Goal: Task Accomplishment & Management: Manage account settings

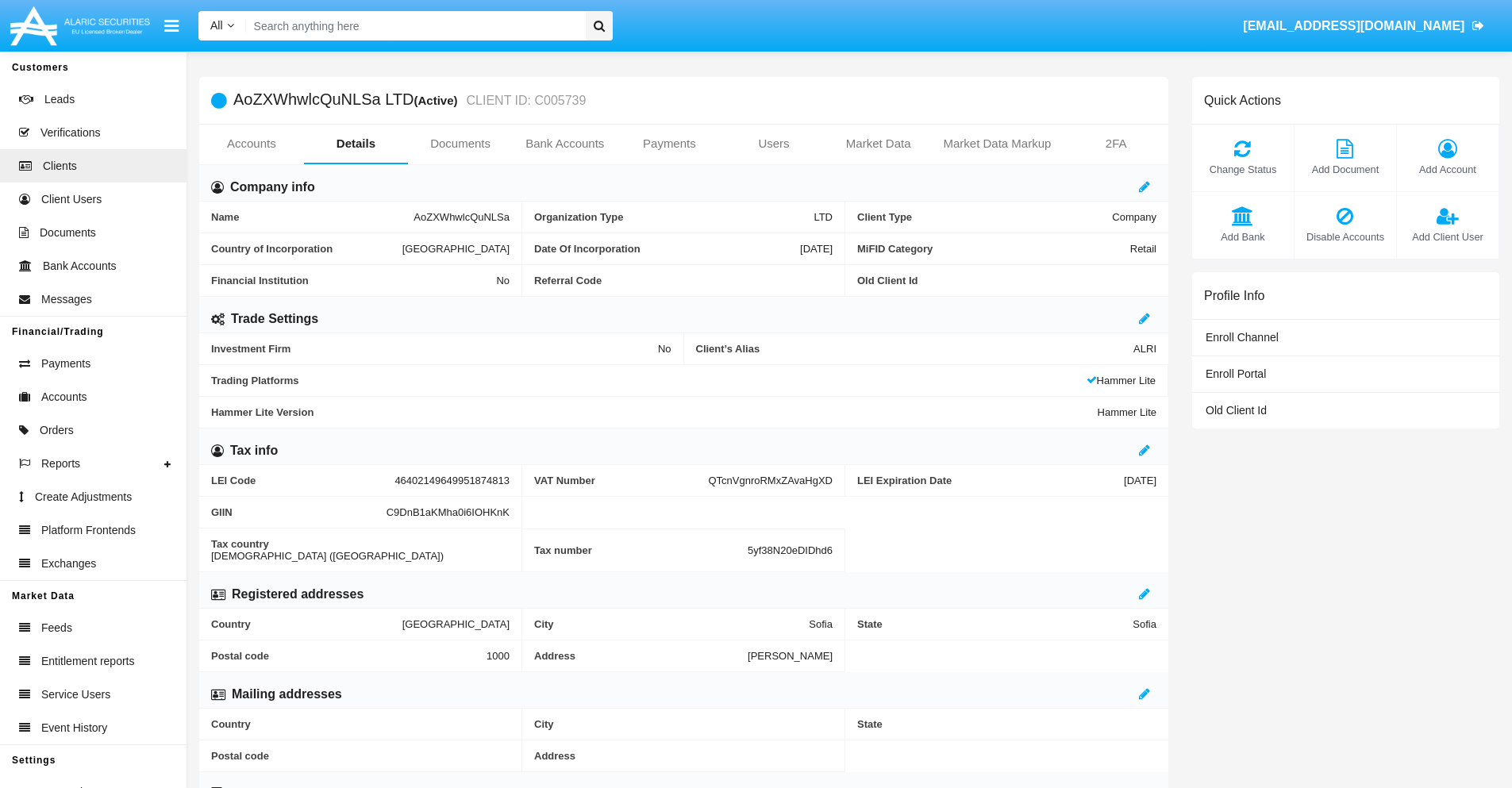
click at [773, 144] on link "Users" at bounding box center [773, 144] width 105 height 39
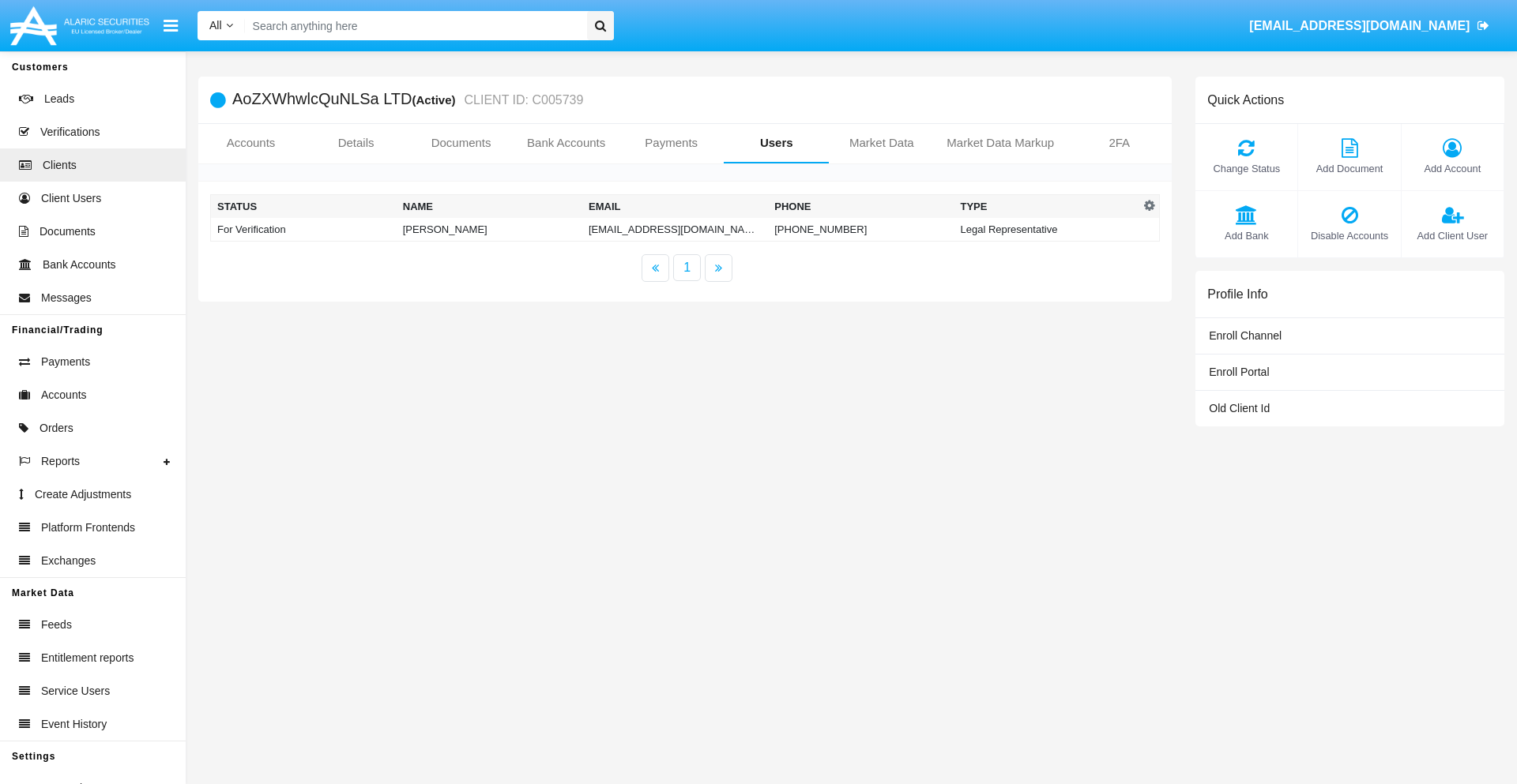
click at [665, 229] on td "jbfmhs@ykpy.us" at bounding box center [675, 229] width 186 height 24
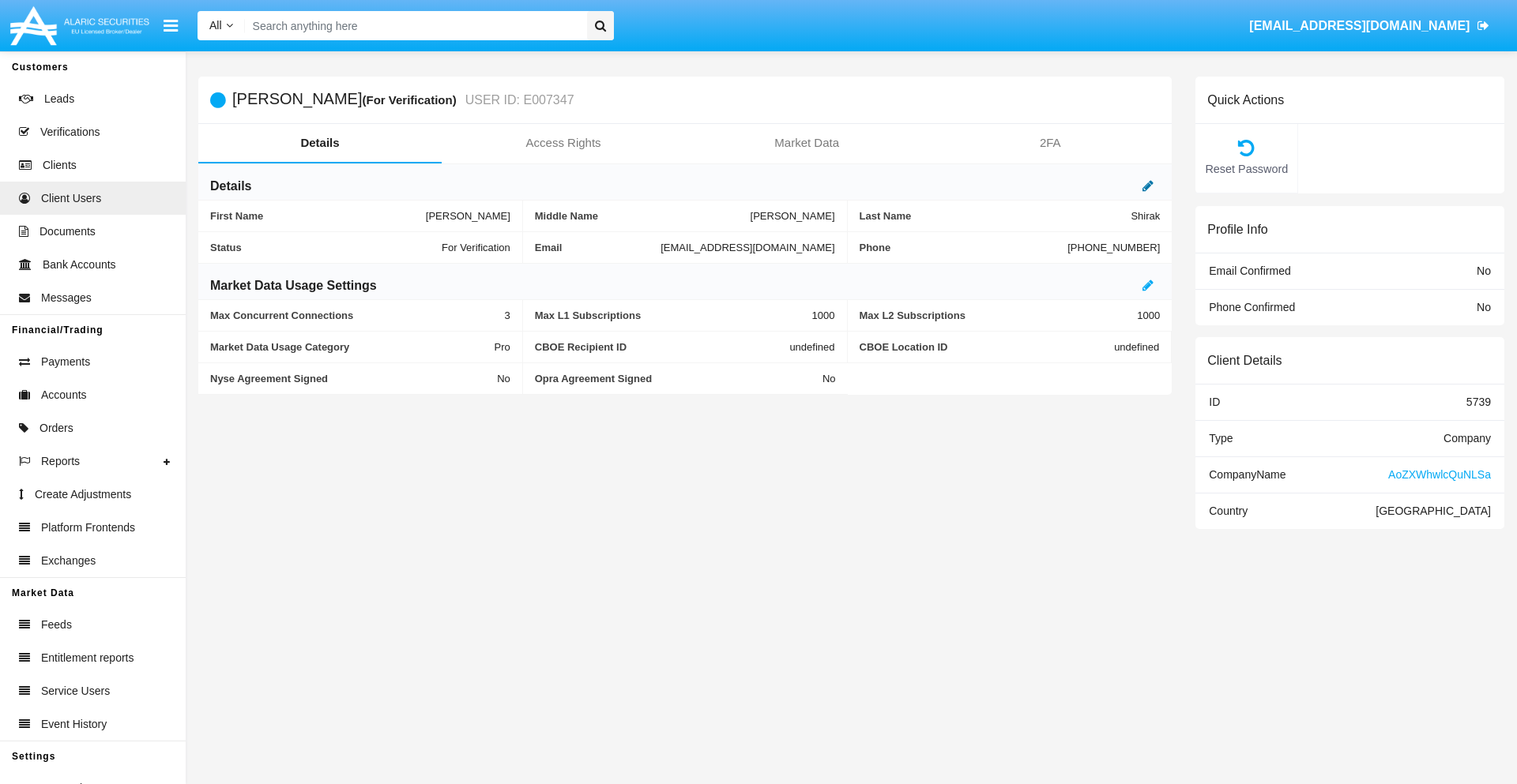
click at [1148, 186] on icon at bounding box center [1148, 185] width 12 height 12
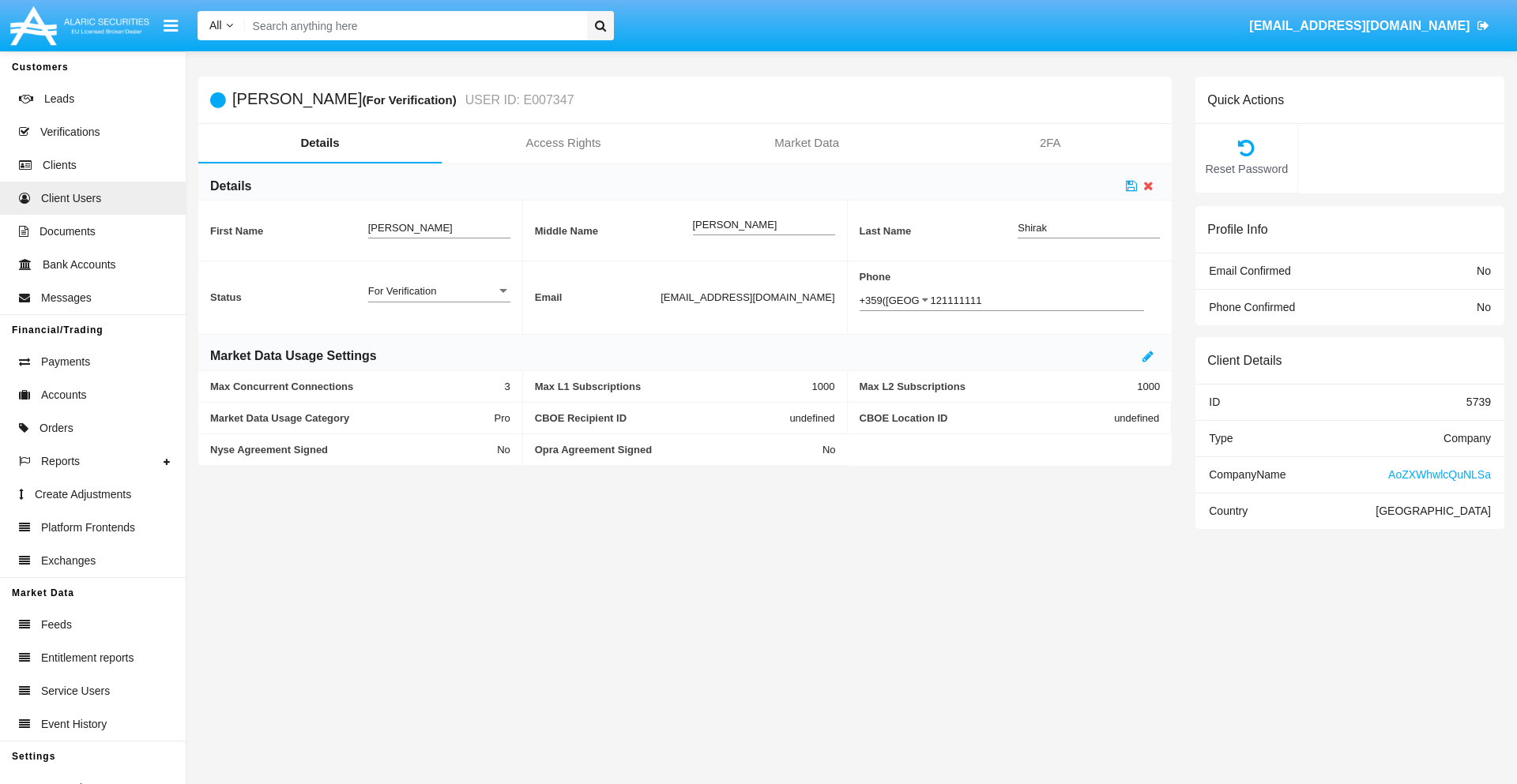
click at [438, 290] on div "For Verification" at bounding box center [432, 291] width 128 height 13
click at [438, 299] on span "Verified" at bounding box center [439, 300] width 142 height 31
click at [1132, 186] on icon at bounding box center [1132, 185] width 12 height 12
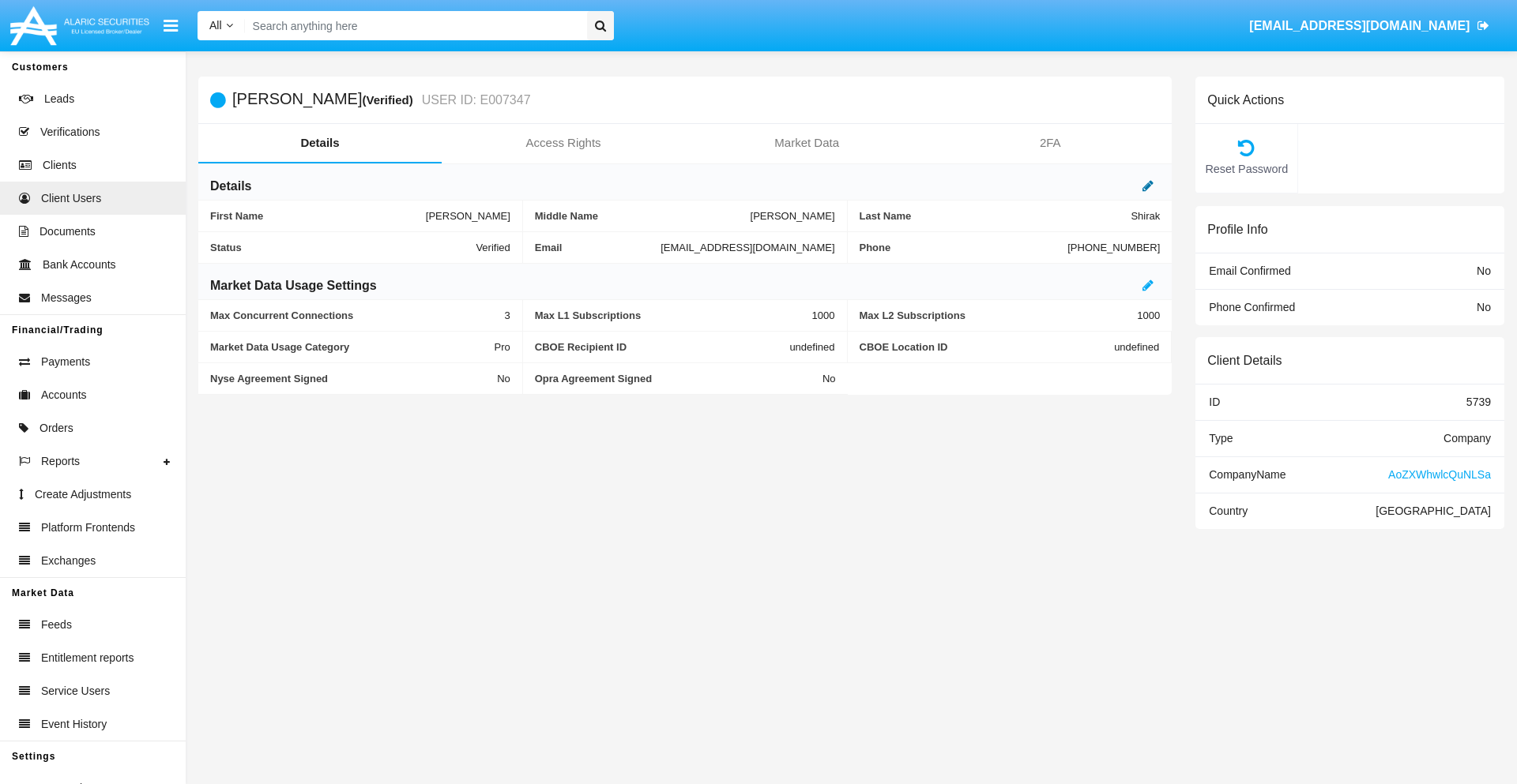
click at [1148, 186] on icon at bounding box center [1148, 185] width 12 height 12
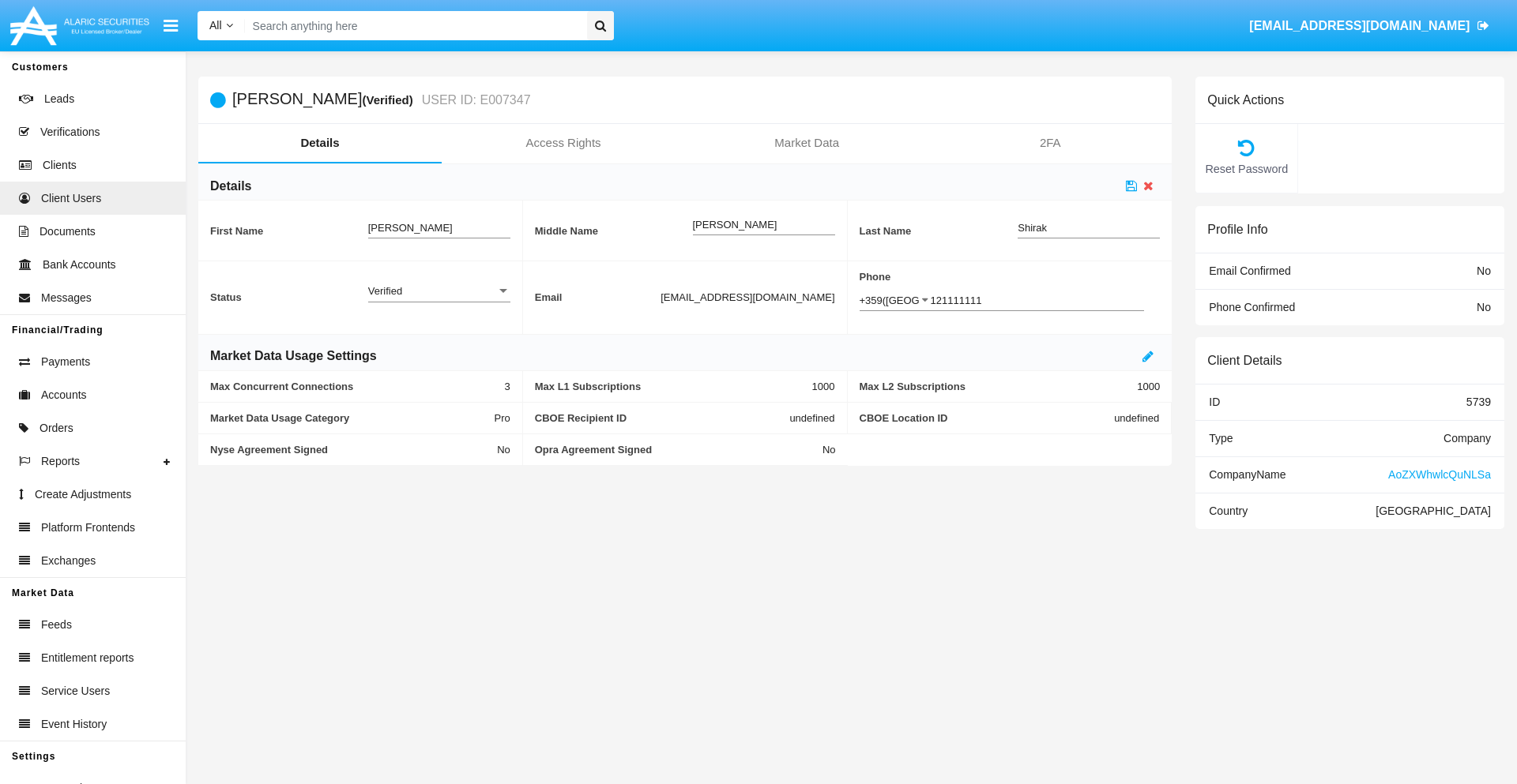
click at [438, 290] on div "Verified" at bounding box center [432, 291] width 128 height 13
click at [438, 299] on span "Active" at bounding box center [439, 300] width 142 height 31
click at [1132, 186] on icon at bounding box center [1132, 185] width 12 height 12
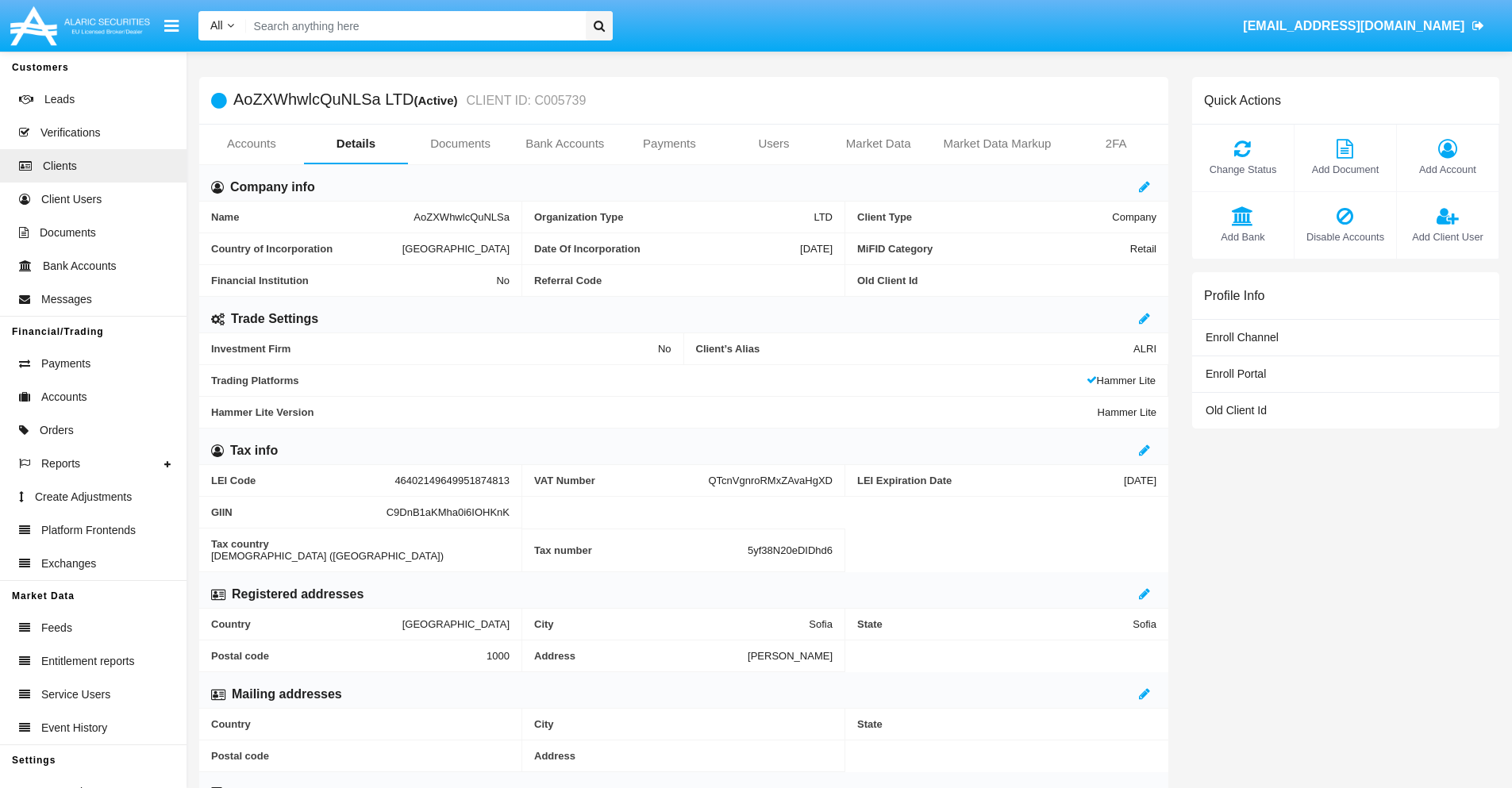
click at [1447, 237] on span "Add Client User" at bounding box center [1447, 237] width 86 height 15
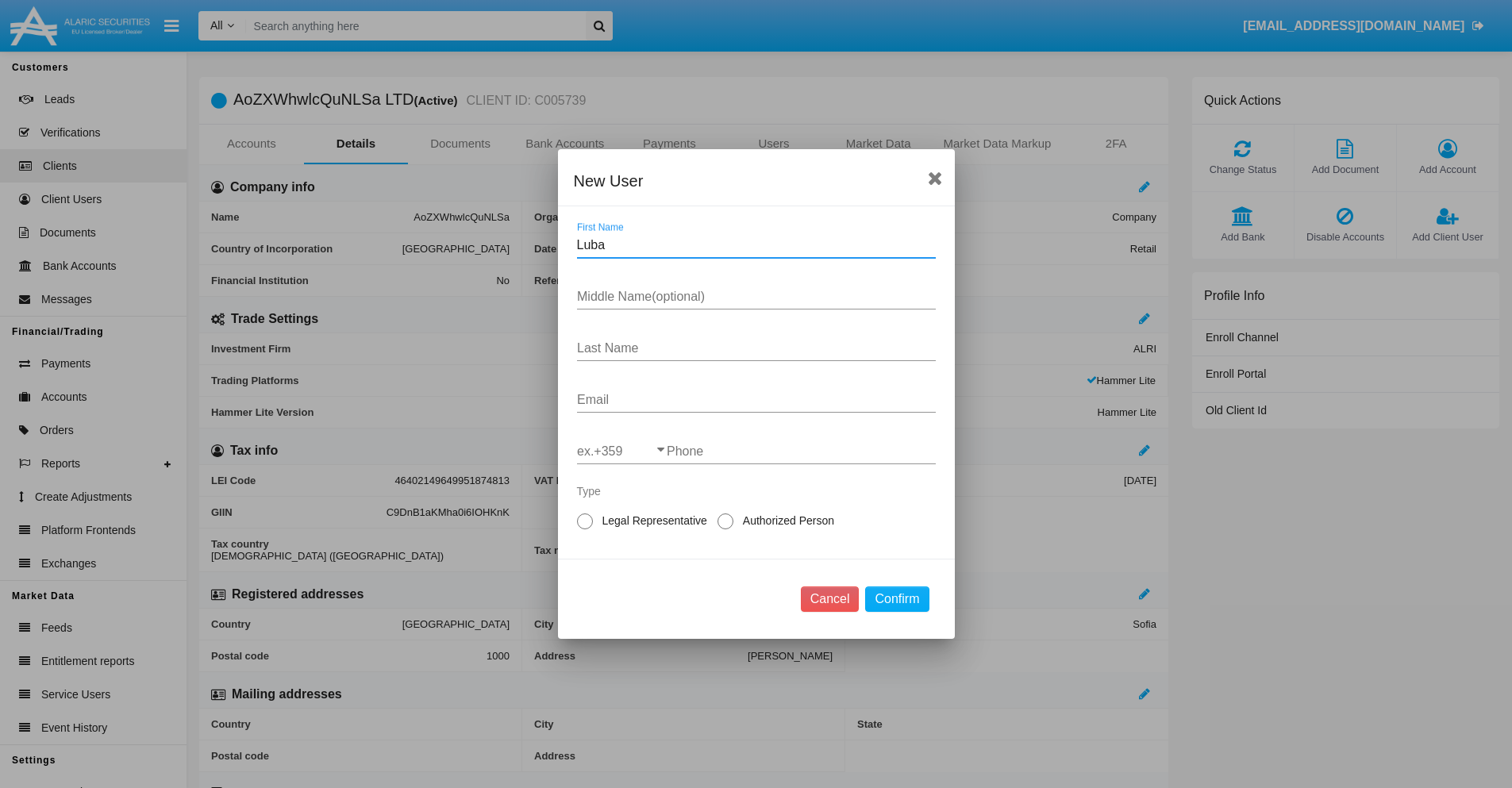
type input "Luba"
type input "Brittney"
type input "Hirthe"
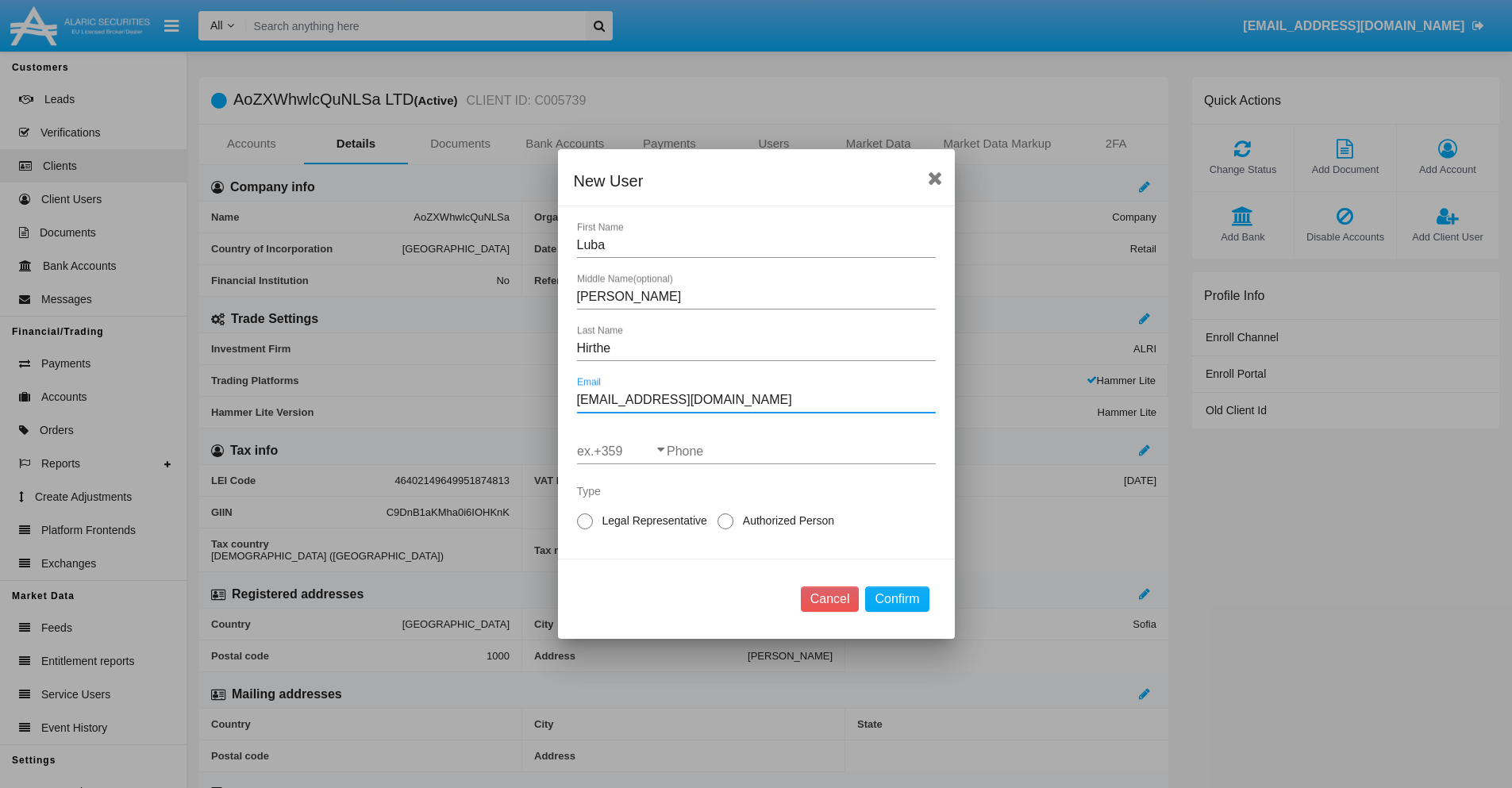
type input "efd.jmay@3rbbg.mo"
click at [621, 452] on input "ex.+359" at bounding box center [621, 451] width 90 height 14
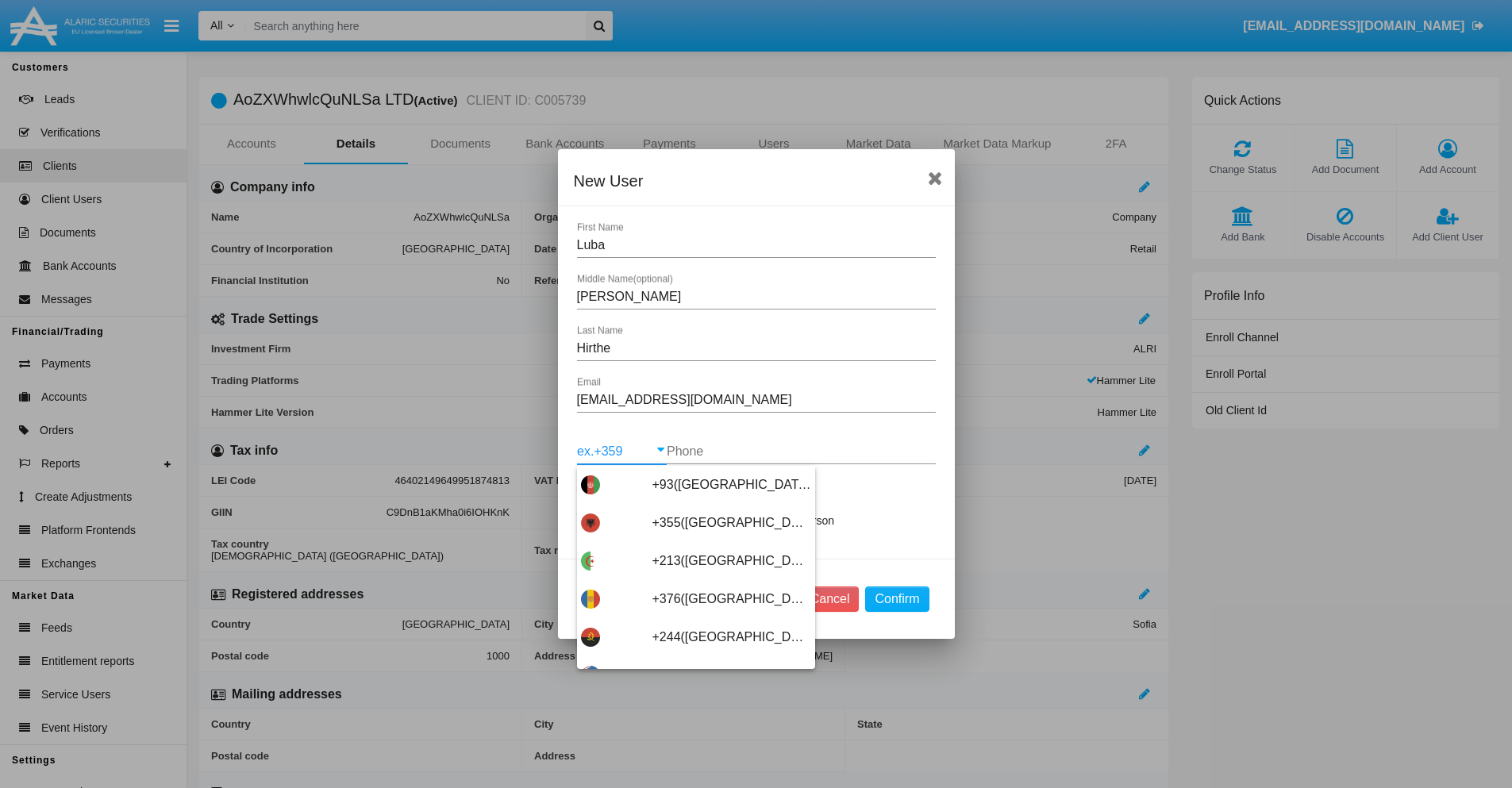
type input "+263(Zimbabwe)"
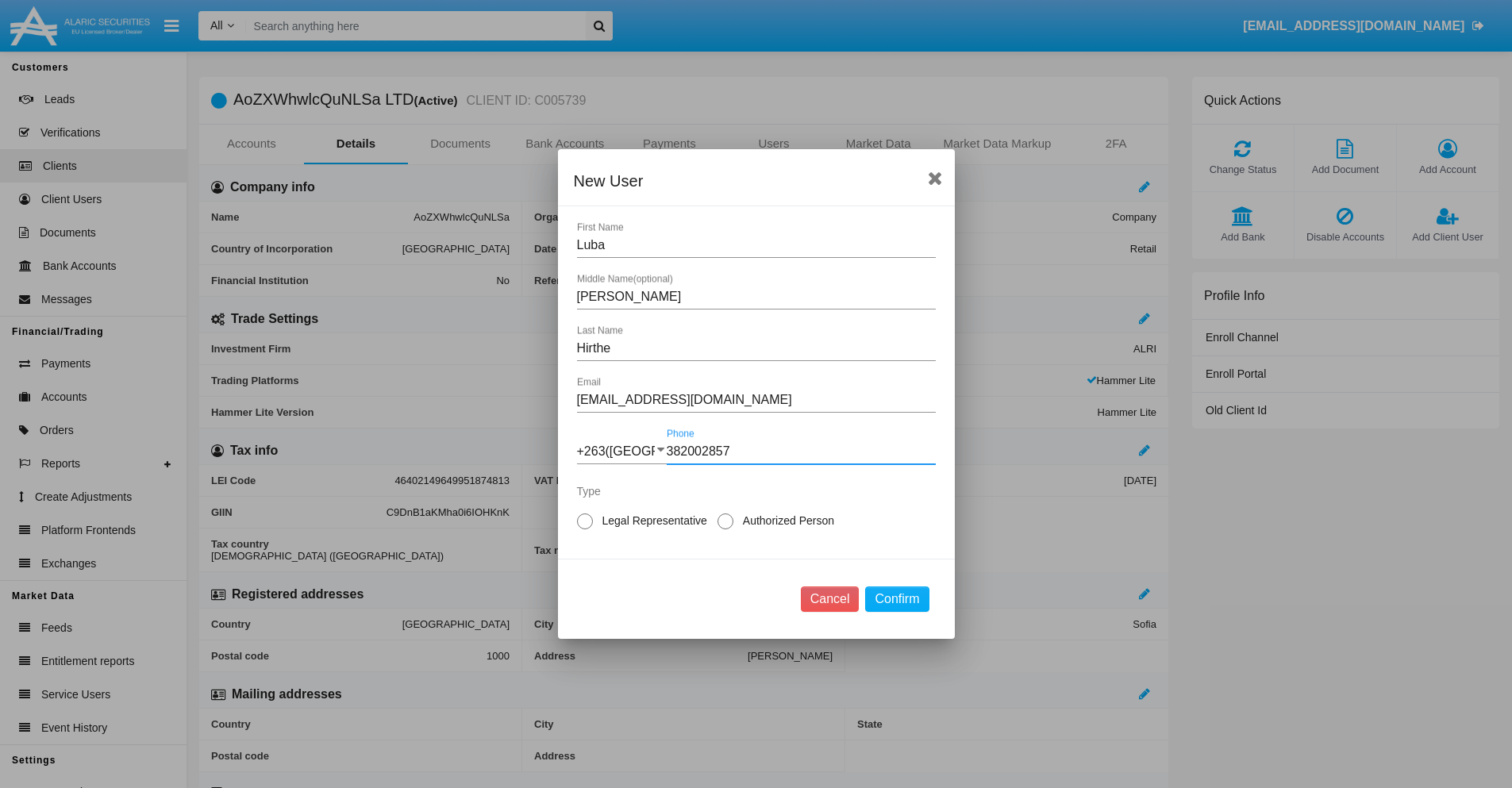
type input "382002857"
click at [785, 521] on span "Authorized Person" at bounding box center [785, 520] width 105 height 16
click at [725, 530] on input "Authorized Person" at bounding box center [724, 530] width 1 height 1
radio input "true"
click at [897, 599] on button "Confirm" at bounding box center [897, 599] width 64 height 25
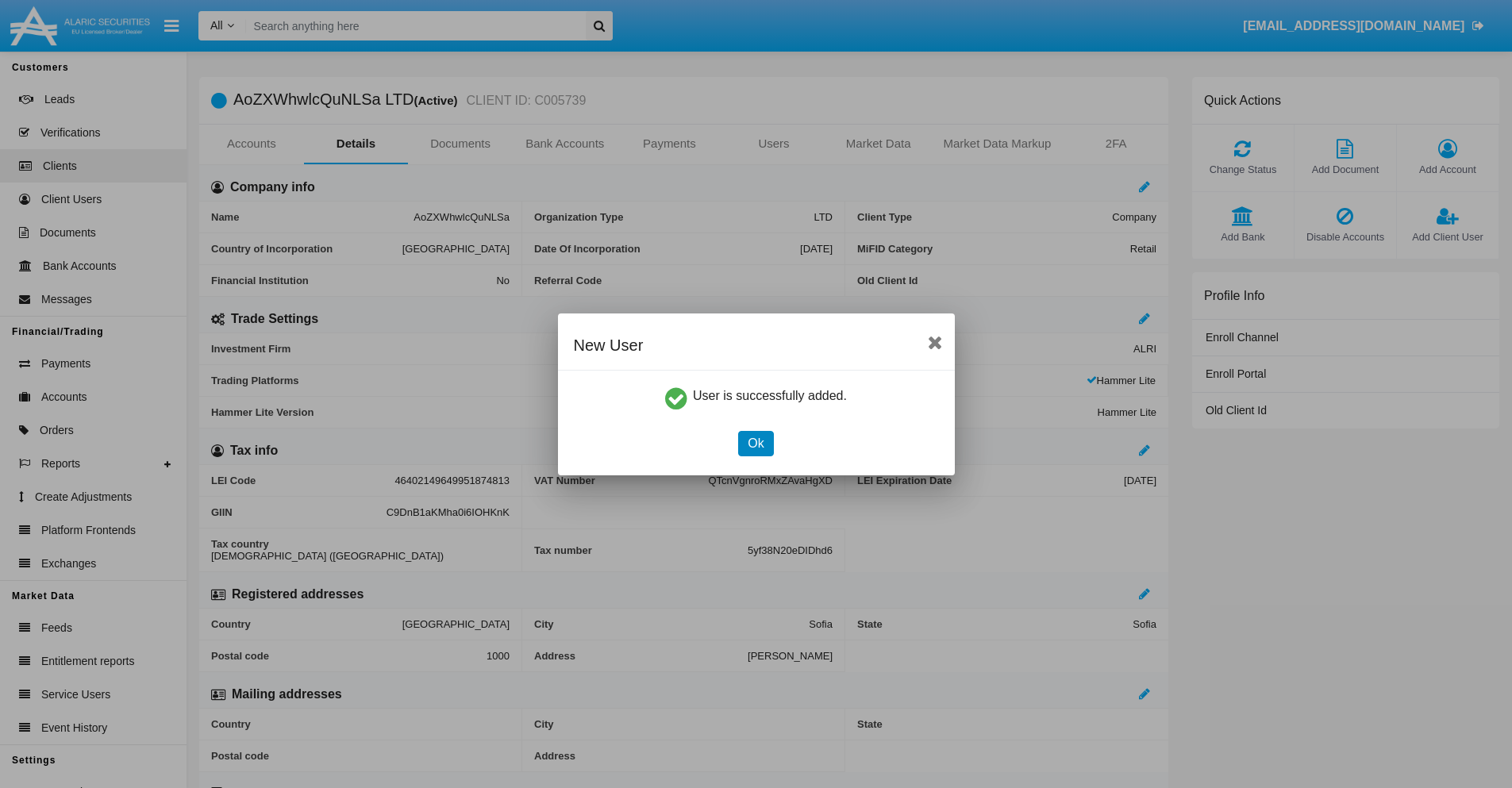
click at [755, 443] on button "Ok" at bounding box center [755, 443] width 35 height 25
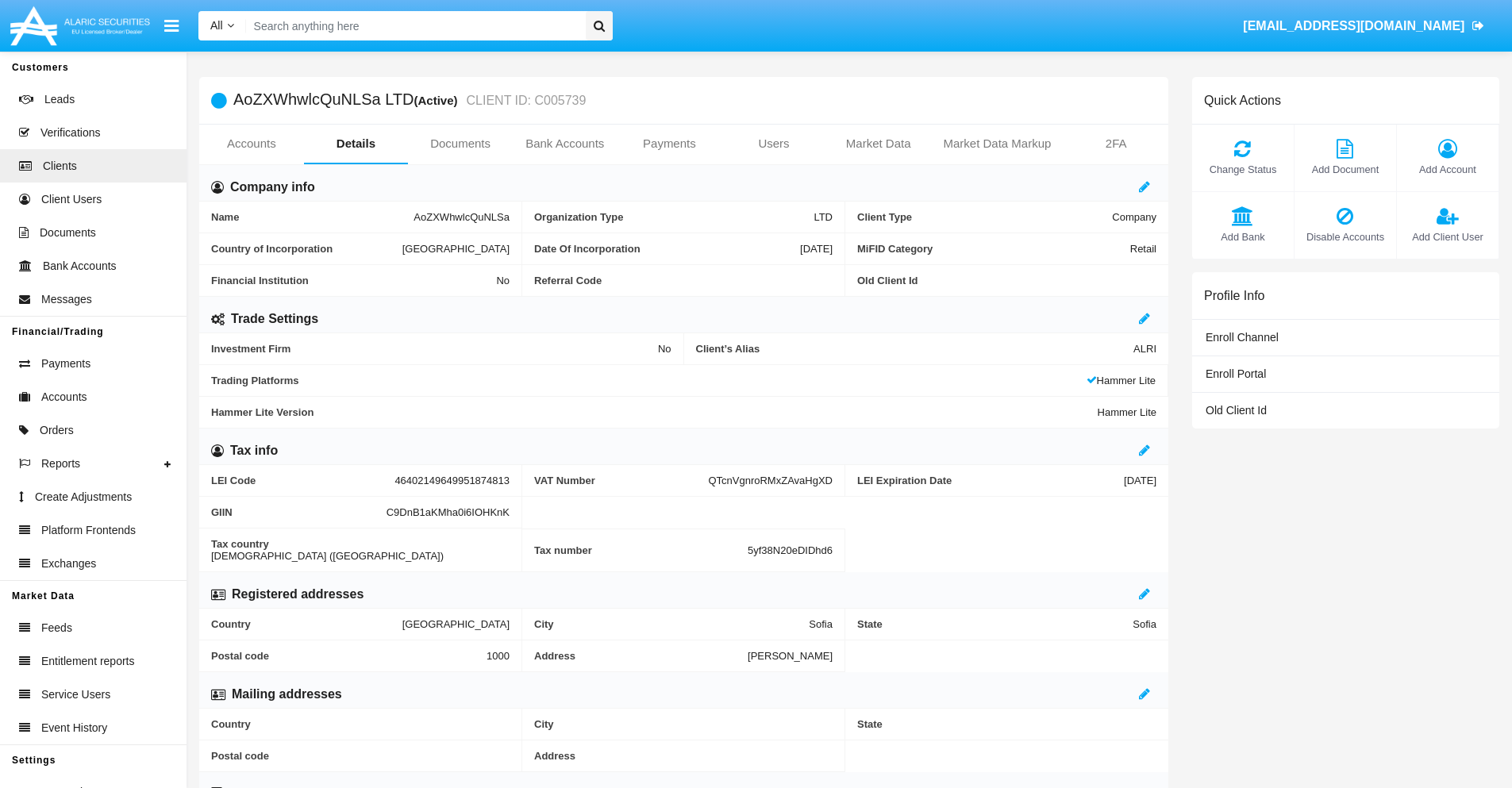
click at [1447, 237] on span "Add Client User" at bounding box center [1447, 237] width 86 height 15
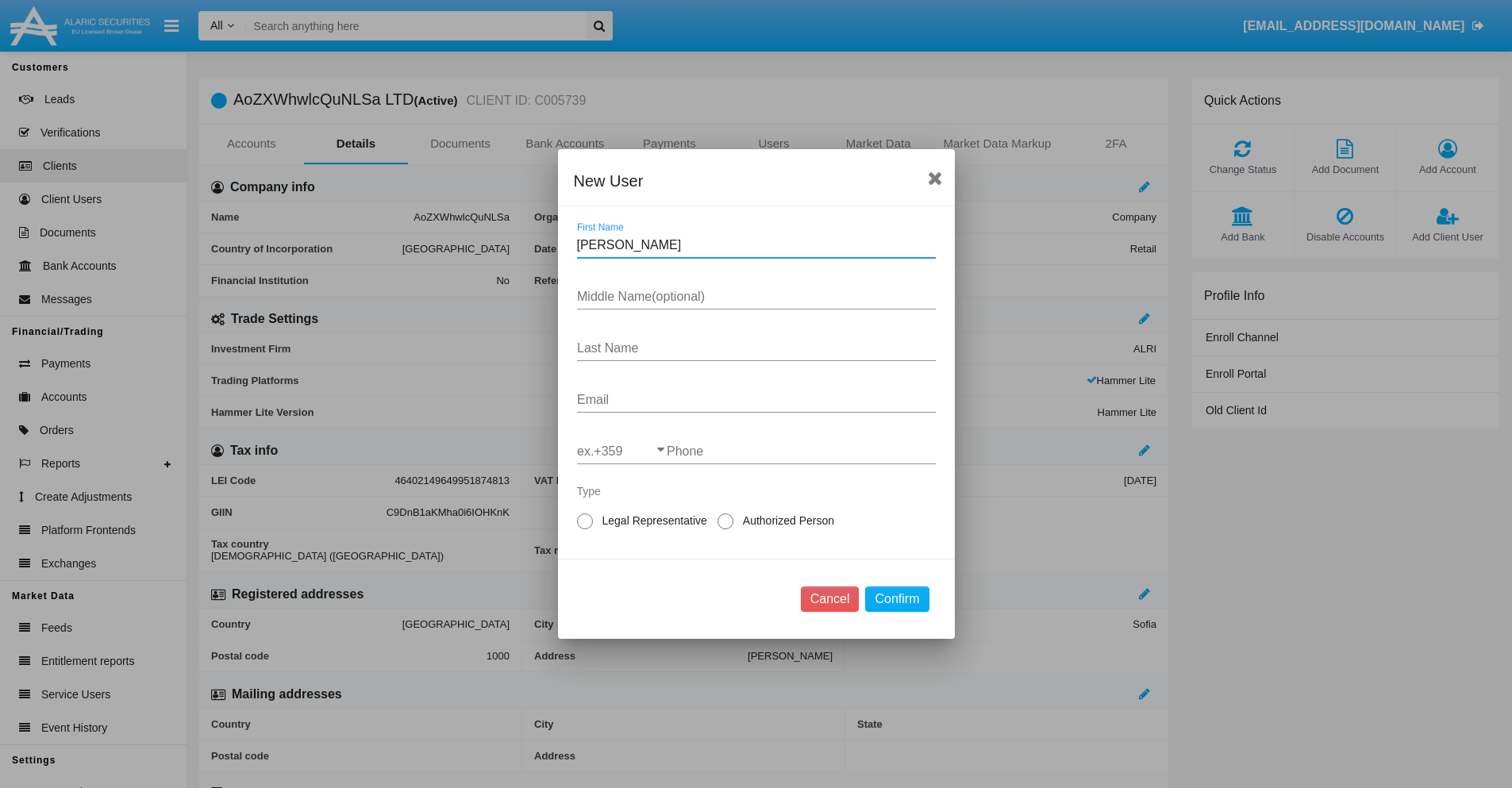
type input "Irwin"
type input "Curtis"
type input "Haley"
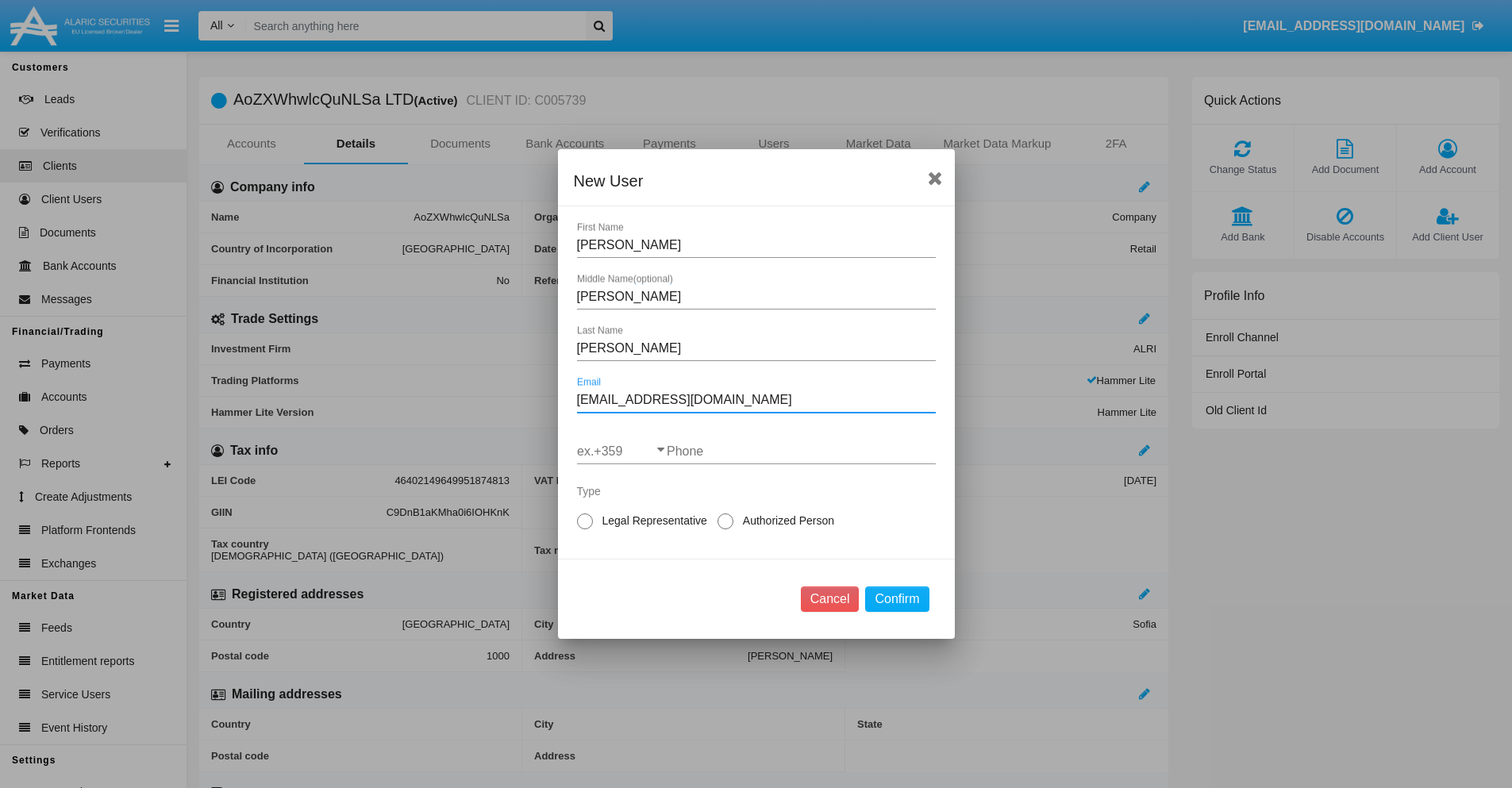
type input "[EMAIL_ADDRESS][DOMAIN_NAME]"
click at [621, 452] on input "ex.+359" at bounding box center [621, 451] width 90 height 14
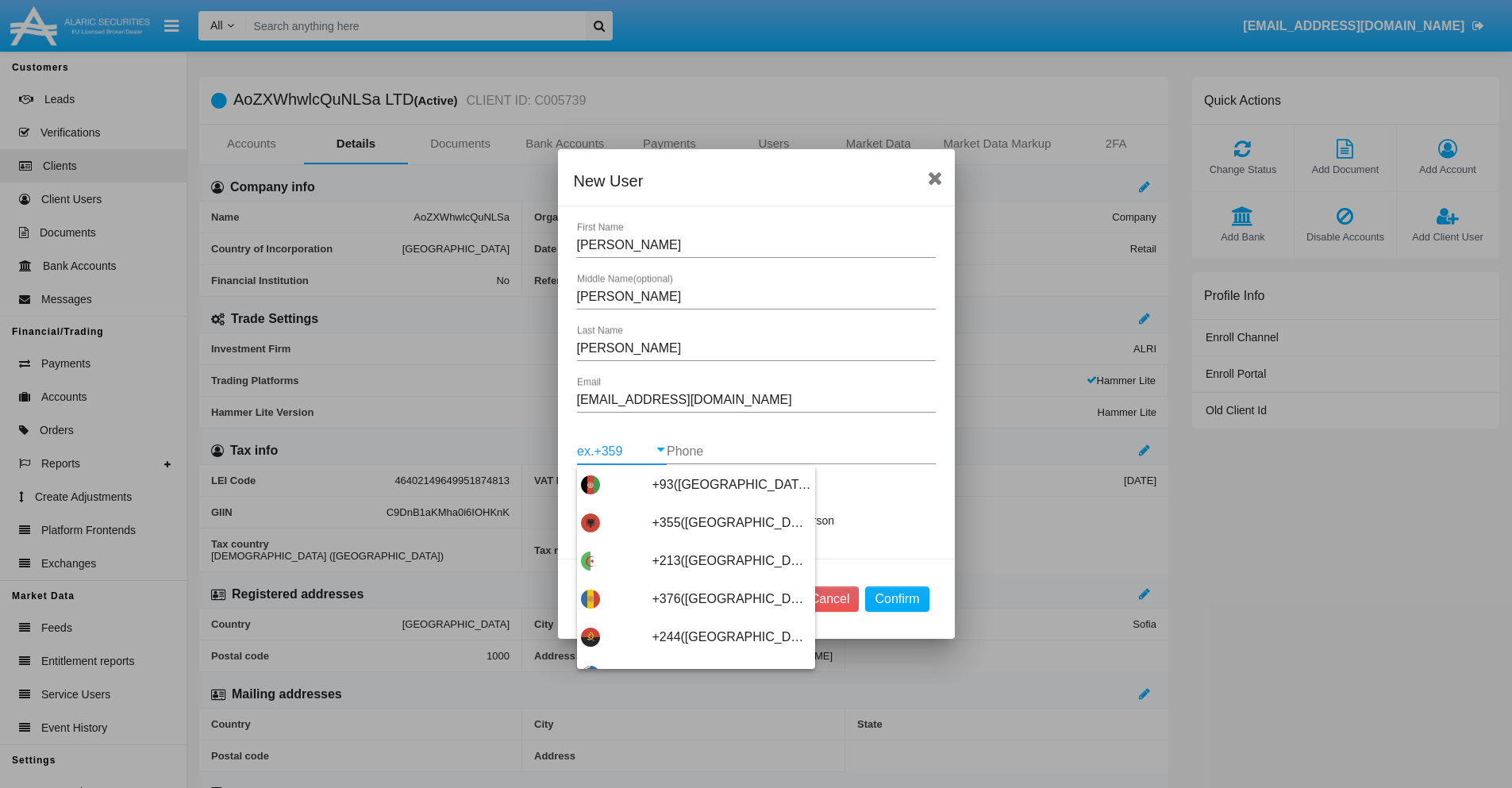
type input "+263([GEOGRAPHIC_DATA])"
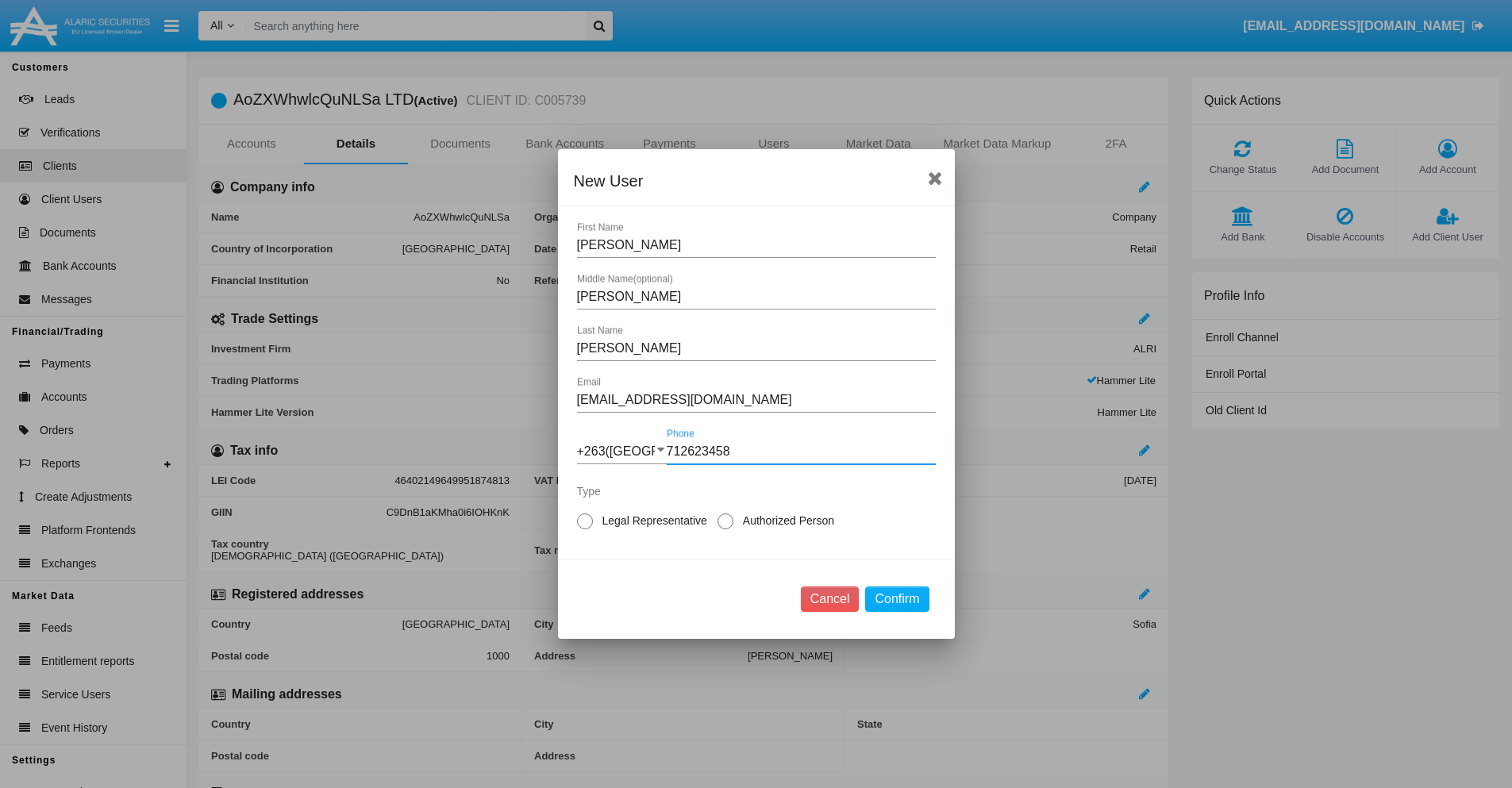
type input "712623458"
click at [652, 521] on span "Legal Representative" at bounding box center [652, 520] width 118 height 16
click at [585, 530] on input "Legal Representative" at bounding box center [584, 530] width 1 height 1
radio input "true"
click at [897, 599] on button "Confirm" at bounding box center [897, 599] width 64 height 25
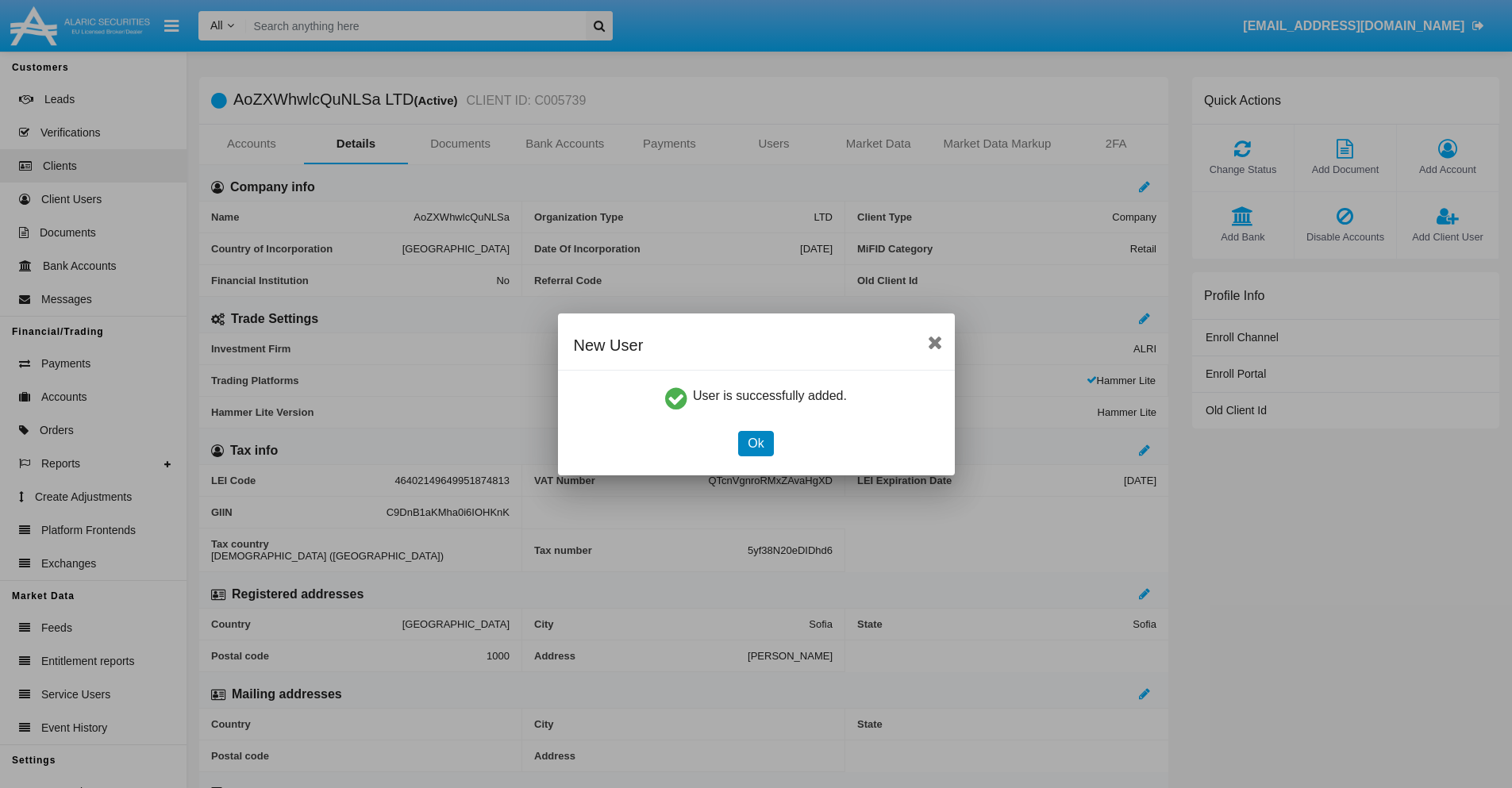
click at [755, 443] on button "Ok" at bounding box center [755, 443] width 35 height 25
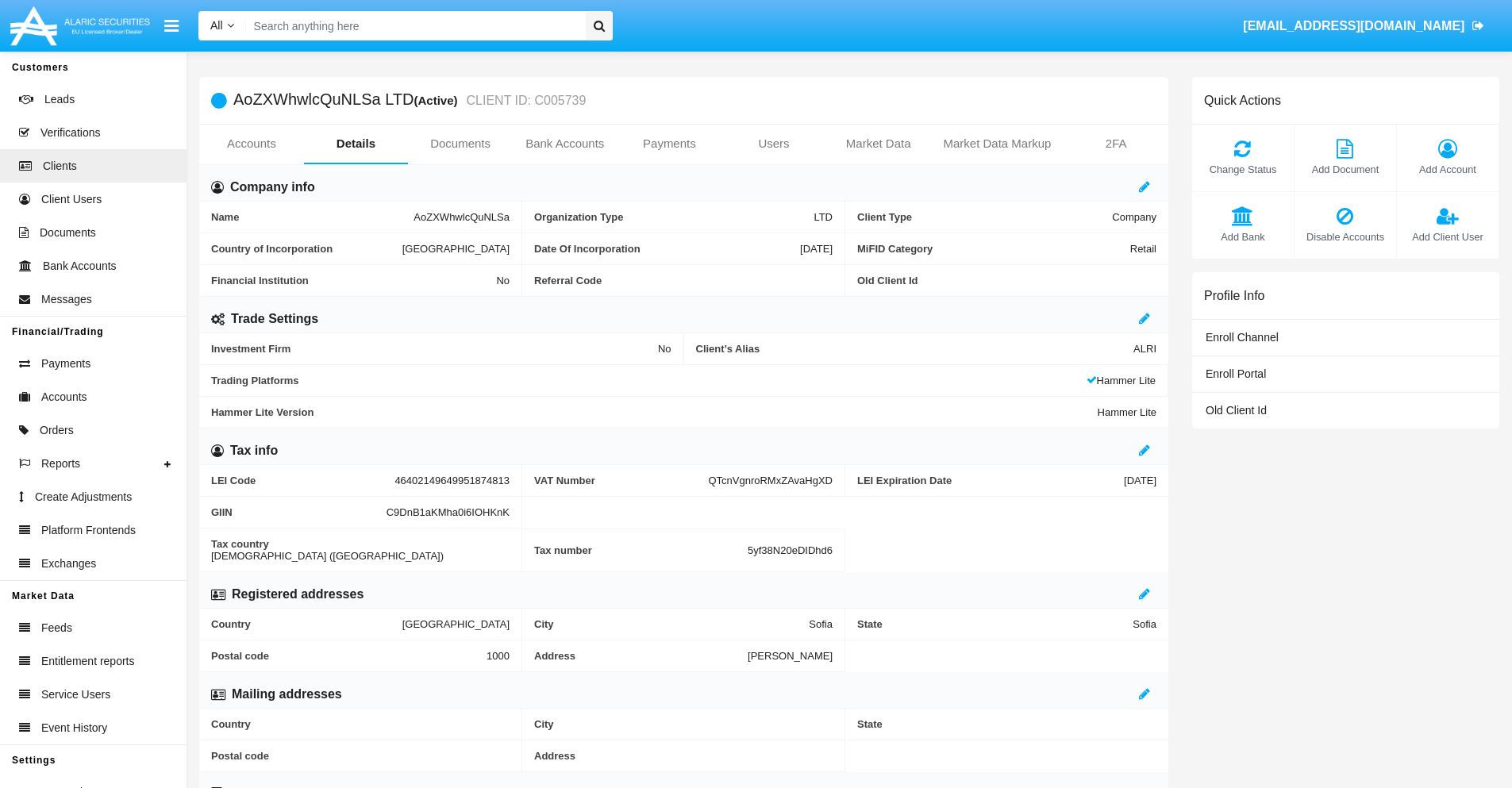
click at [773, 144] on link "Users" at bounding box center [773, 144] width 105 height 39
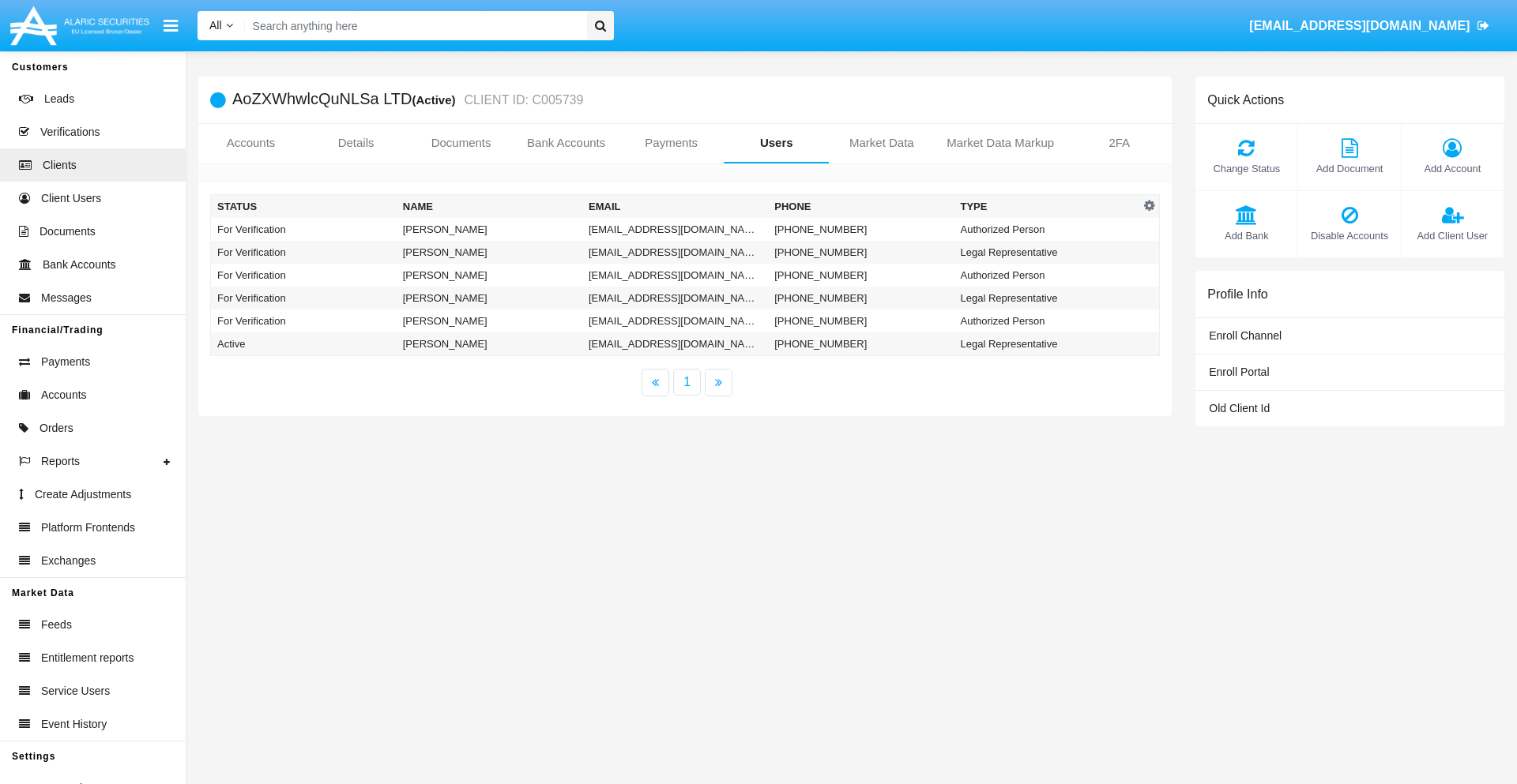
click at [675, 229] on td "[EMAIL_ADDRESS][DOMAIN_NAME]" at bounding box center [675, 229] width 186 height 23
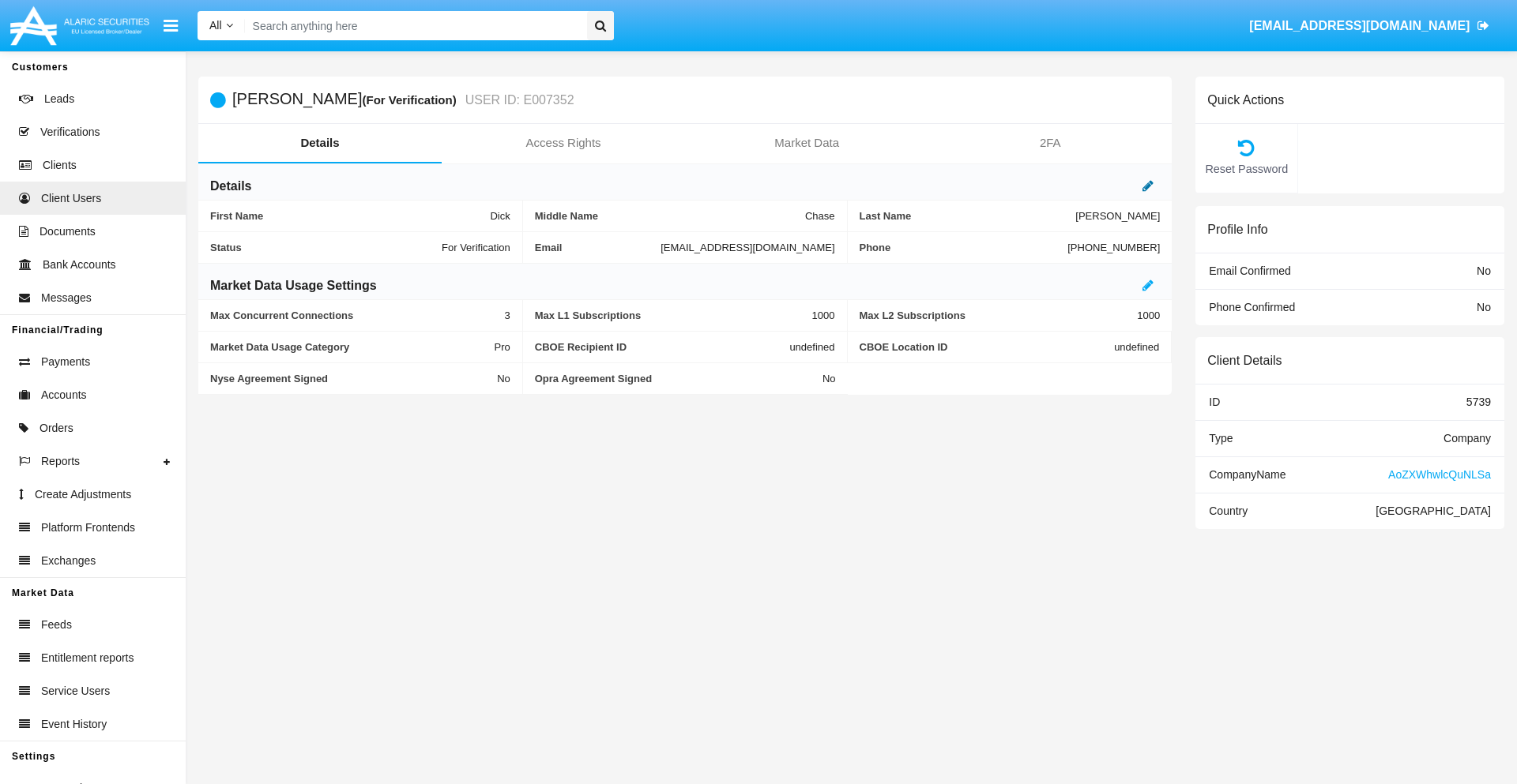
click at [1148, 186] on icon at bounding box center [1148, 185] width 12 height 12
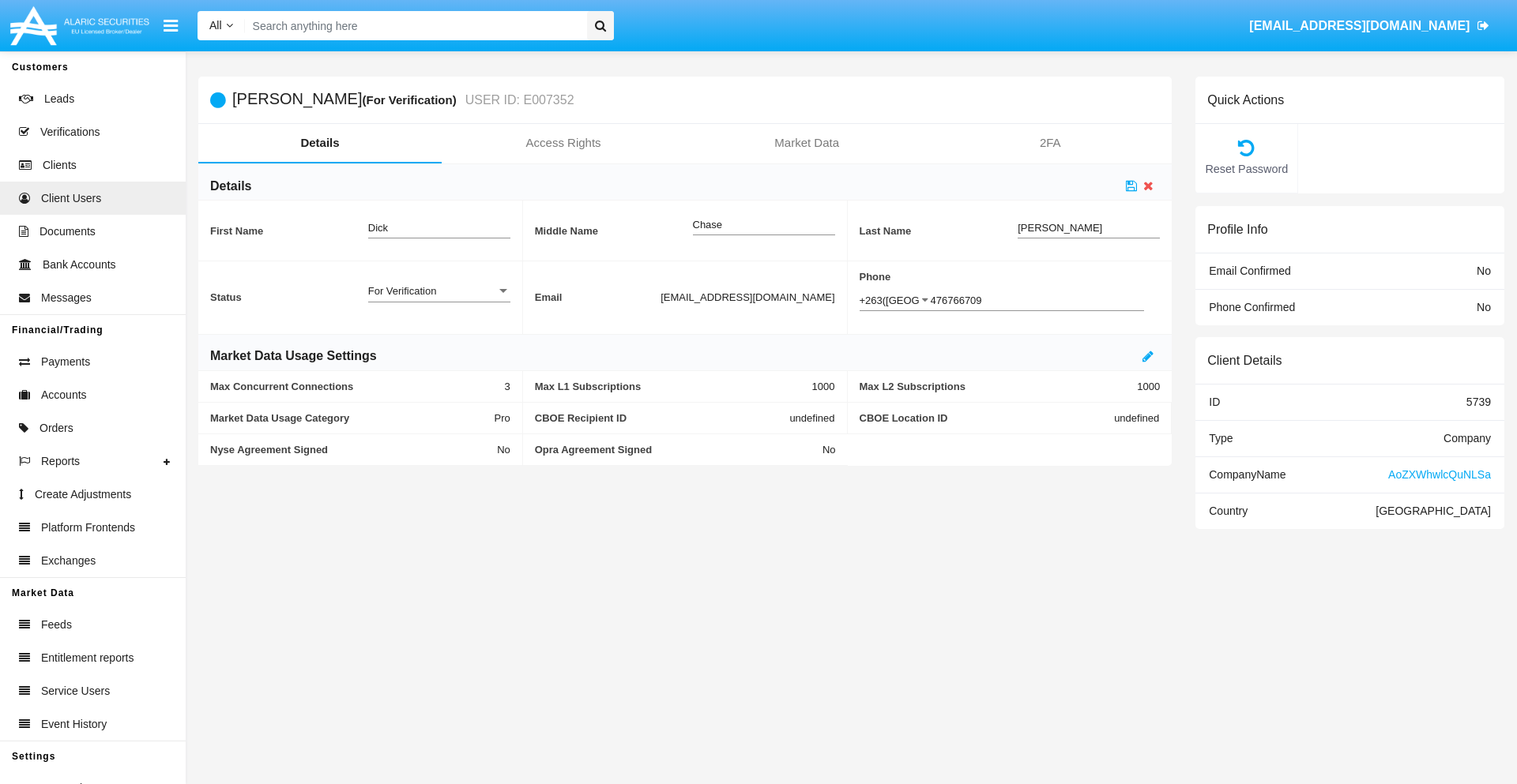
click at [438, 290] on div "For Verification" at bounding box center [432, 291] width 128 height 13
click at [438, 299] on span "Verified" at bounding box center [439, 300] width 142 height 31
click at [1132, 186] on icon at bounding box center [1132, 185] width 12 height 12
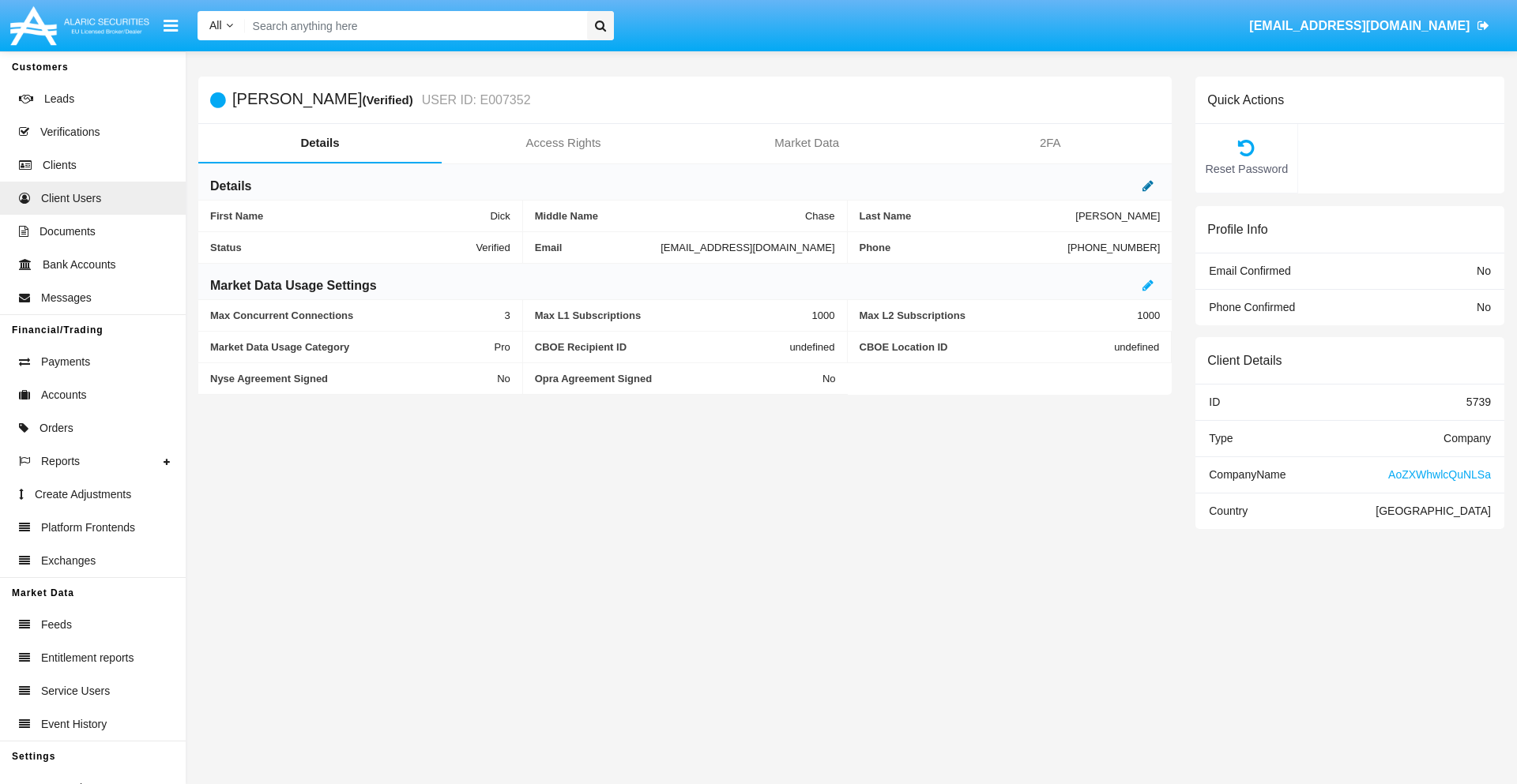
click at [1148, 186] on icon at bounding box center [1148, 185] width 12 height 12
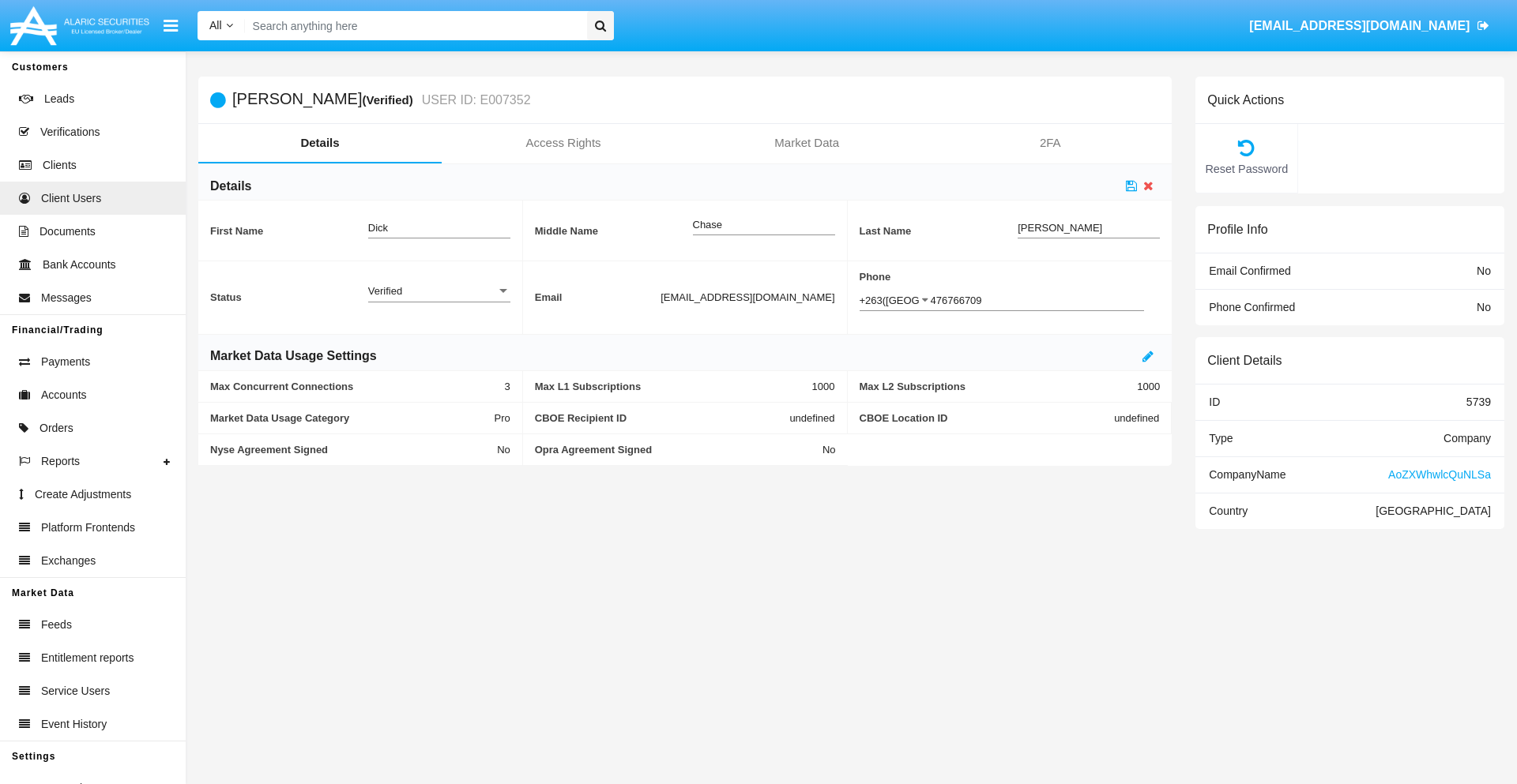
click at [438, 290] on div "Verified" at bounding box center [432, 291] width 128 height 13
click at [438, 299] on span "Active" at bounding box center [439, 300] width 142 height 31
click at [1132, 186] on icon at bounding box center [1132, 185] width 12 height 12
